Goal: Information Seeking & Learning: Learn about a topic

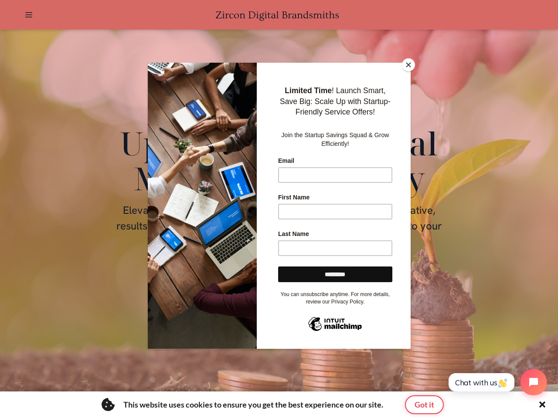
scroll to position [0, 1472]
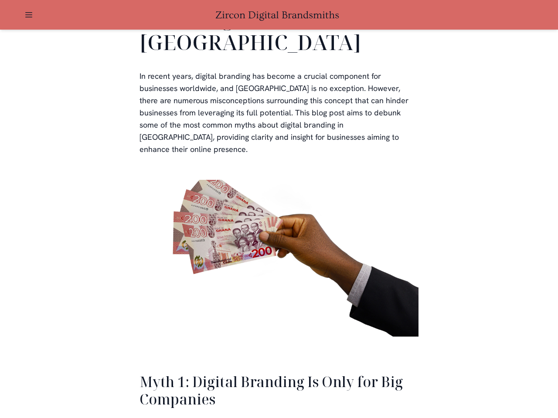
scroll to position [1913, 0]
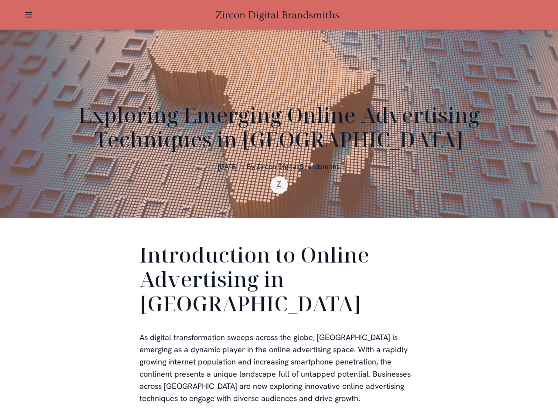
scroll to position [261, 0]
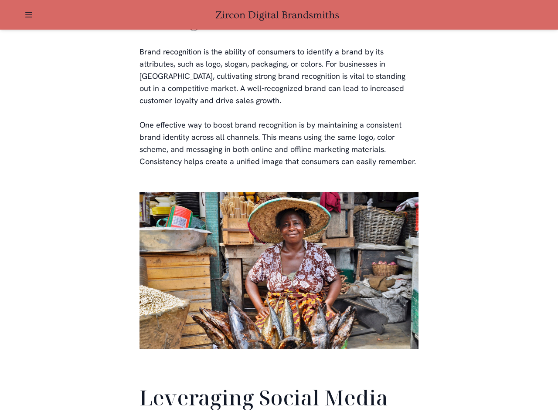
scroll to position [2051, 0]
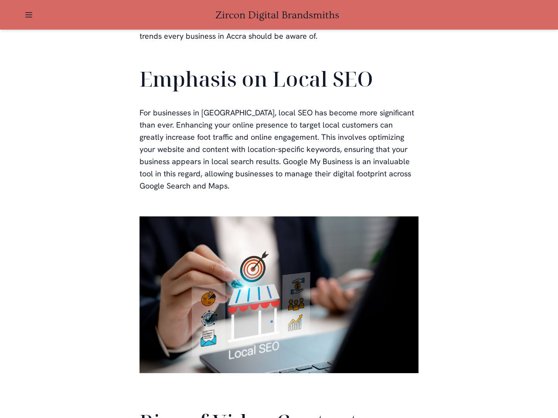
scroll to position [1965, 0]
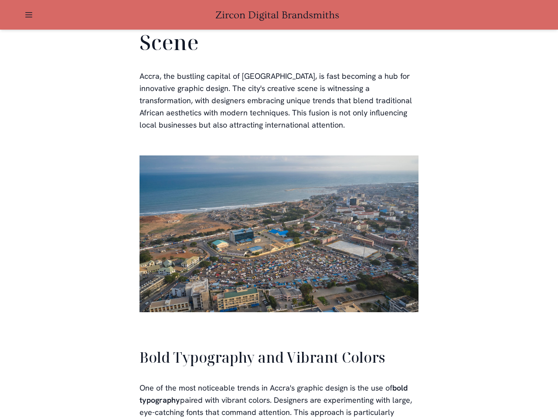
scroll to position [1972, 0]
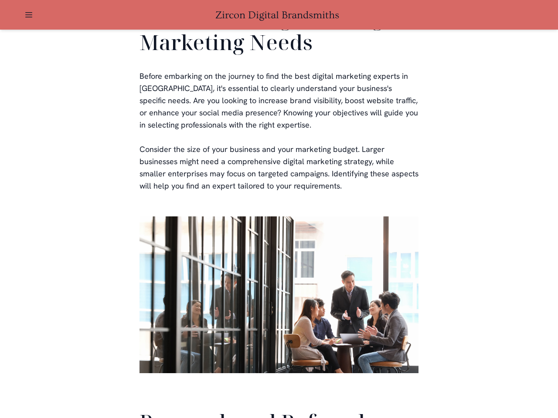
scroll to position [2073, 0]
